Goal: Transaction & Acquisition: Purchase product/service

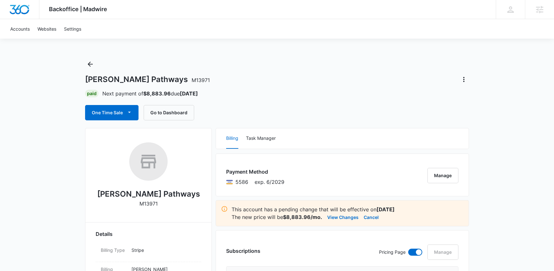
click at [117, 112] on button "One Time Sale" at bounding box center [111, 112] width 53 height 15
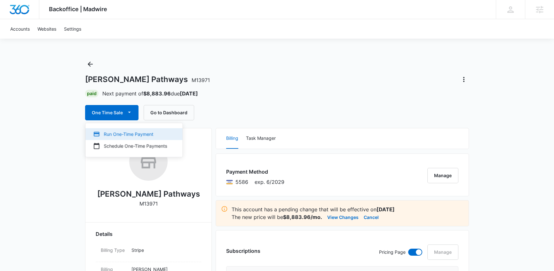
click at [110, 135] on div "Run One-Time Payment" at bounding box center [130, 134] width 74 height 7
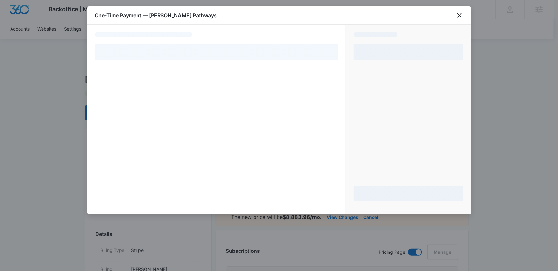
select select "pm_1PfMcNA4n8RTgNjUAvx4NLtv"
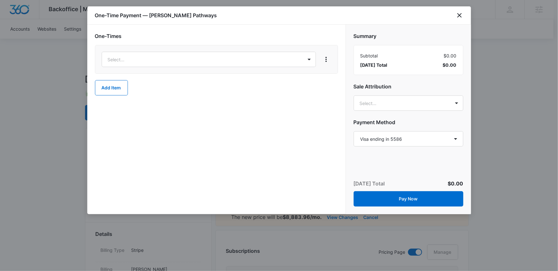
click at [190, 51] on div "Select..." at bounding box center [216, 59] width 243 height 29
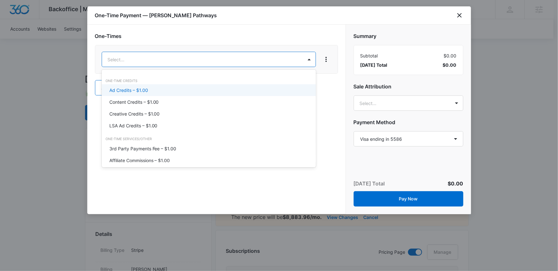
click at [135, 87] on p "Ad Credits – $1.00" at bounding box center [128, 90] width 39 height 7
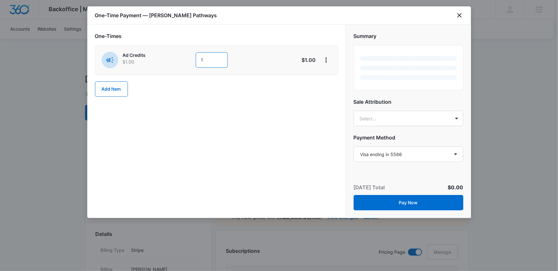
click at [199, 58] on input "1" at bounding box center [212, 59] width 32 height 15
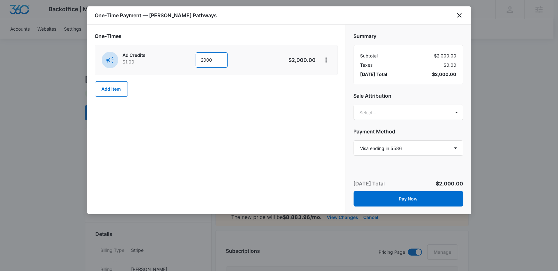
type input "2000"
click at [265, 113] on div "One-Times Ad Credits $1.00 2000 $2,000.00 Add Item" at bounding box center [216, 120] width 258 height 190
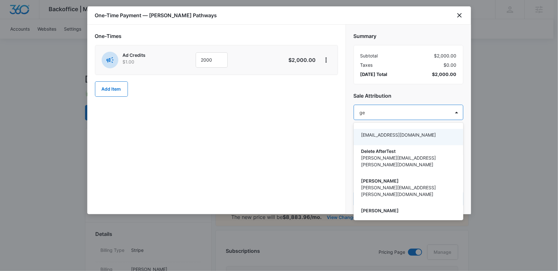
type input "gey"
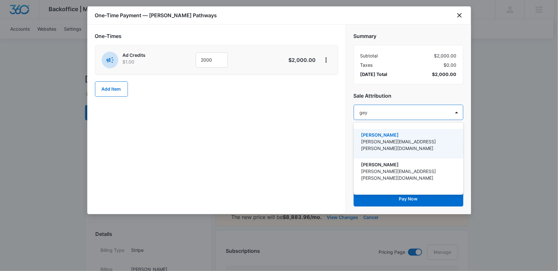
click at [394, 136] on p "[PERSON_NAME]" at bounding box center [407, 135] width 93 height 7
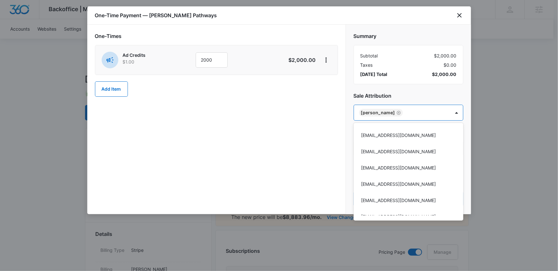
drag, startPoint x: 318, startPoint y: 151, endPoint x: 314, endPoint y: 141, distance: 10.5
click at [318, 151] on div at bounding box center [279, 135] width 558 height 271
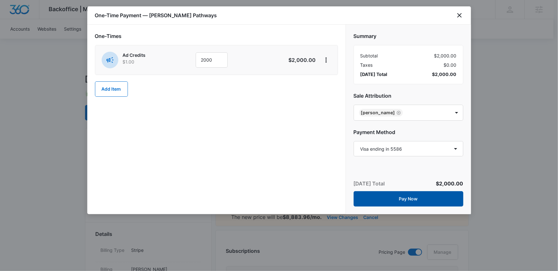
click at [408, 198] on button "Pay Now" at bounding box center [408, 198] width 110 height 15
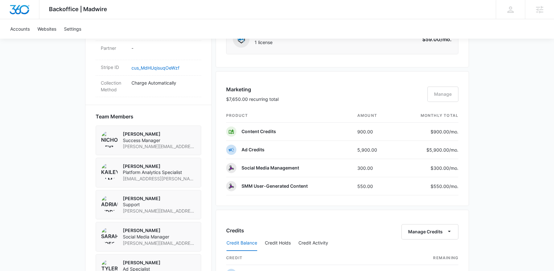
scroll to position [527, 0]
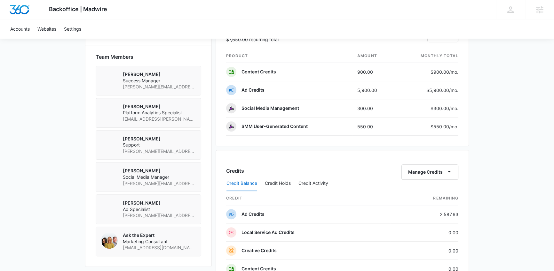
scroll to position [460, 0]
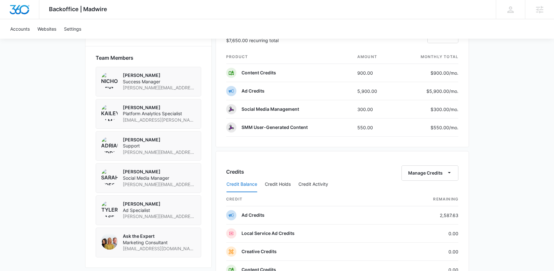
click at [33, 128] on div "Backoffice | Madwire Apps Settings [PERSON_NAME] Geymann [EMAIL_ADDRESS][PERSON…" at bounding box center [277, 54] width 554 height 1029
click at [43, 135] on div "Backoffice | Madwire Apps Settings [PERSON_NAME] Geymann [EMAIL_ADDRESS][PERSON…" at bounding box center [277, 54] width 554 height 1029
click at [46, 109] on div "Backoffice | Madwire Apps Settings NG Nicholas Geymann nicholas.geymann@madwire…" at bounding box center [277, 54] width 554 height 1029
click at [40, 89] on div "Backoffice | Madwire Apps Settings NG Nicholas Geymann nicholas.geymann@madwire…" at bounding box center [277, 54] width 554 height 1029
click at [31, 100] on div "Backoffice | Madwire Apps Settings NG Nicholas Geymann nicholas.geymann@madwire…" at bounding box center [277, 54] width 554 height 1029
